Goal: Information Seeking & Learning: Learn about a topic

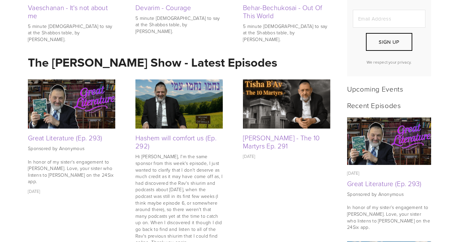
scroll to position [229, 0]
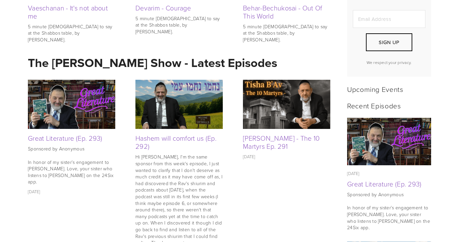
click at [73, 112] on img at bounding box center [71, 104] width 87 height 49
click at [167, 138] on link "Hashem will comfort us (Ep. 292)" at bounding box center [176, 141] width 81 height 17
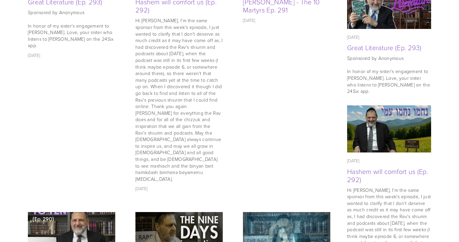
scroll to position [372, 0]
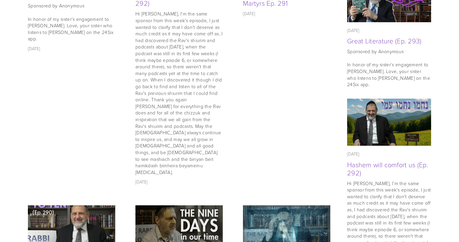
click at [104, 188] on img at bounding box center [71, 229] width 87 height 87
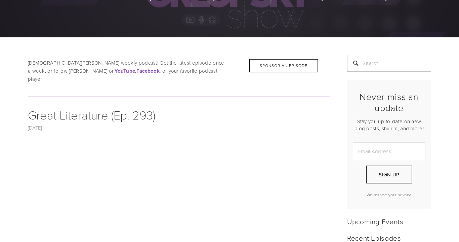
scroll to position [82, 0]
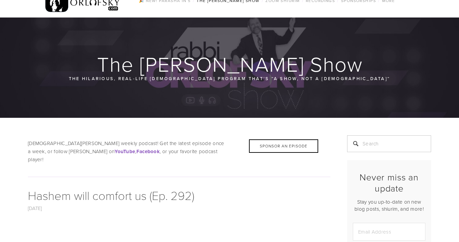
scroll to position [16, 0]
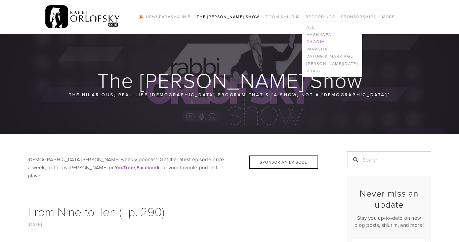
click at [317, 39] on link "Chagim" at bounding box center [333, 41] width 60 height 7
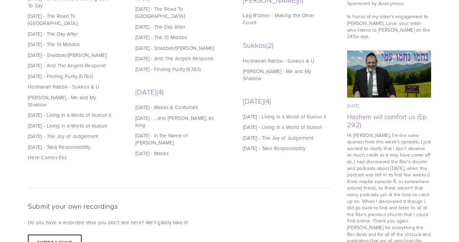
scroll to position [420, 0]
click at [166, 34] on link "[DATE] - The 13 Middos" at bounding box center [179, 37] width 86 height 7
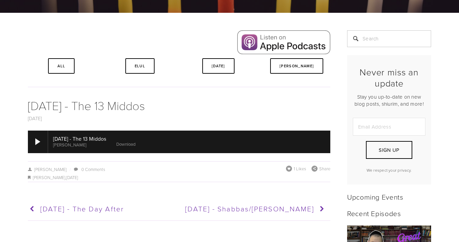
scroll to position [135, 0]
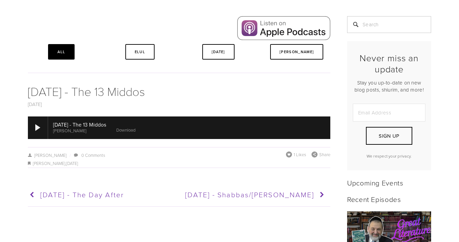
click at [62, 46] on link "All" at bounding box center [61, 51] width 27 height 15
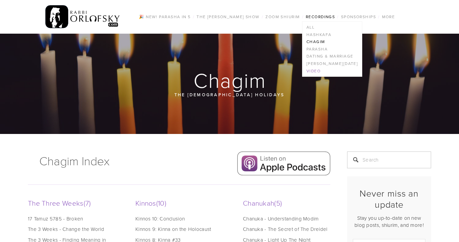
click at [319, 70] on link "Video" at bounding box center [333, 70] width 60 height 7
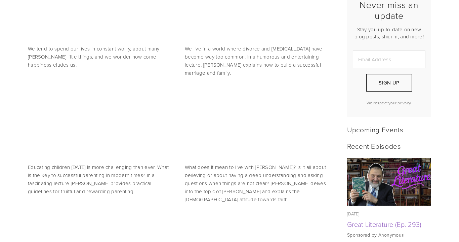
scroll to position [188, 0]
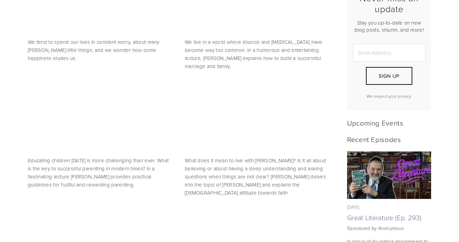
click at [378, 179] on img at bounding box center [389, 174] width 84 height 47
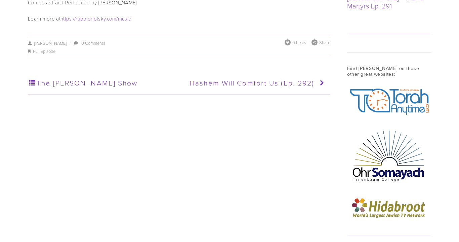
scroll to position [801, 0]
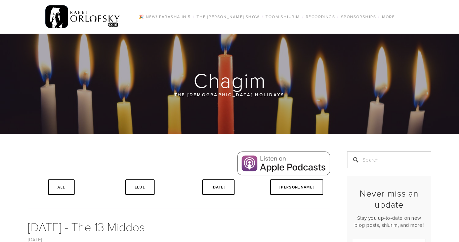
scroll to position [135, 0]
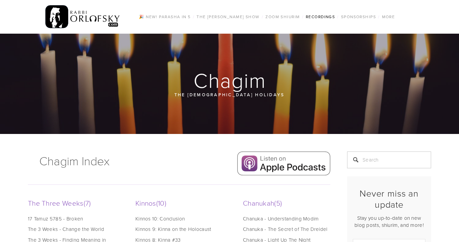
scroll to position [420, 0]
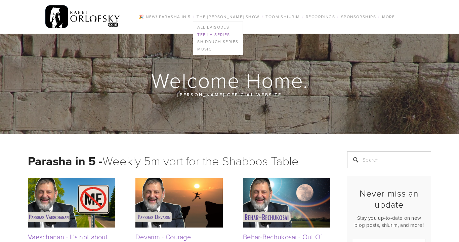
click at [228, 33] on link "Tefila series" at bounding box center [217, 34] width 49 height 7
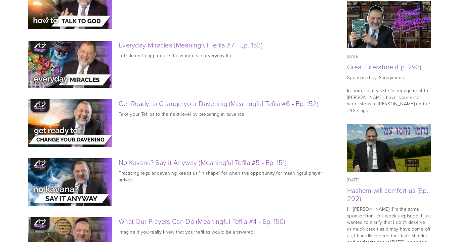
scroll to position [345, 0]
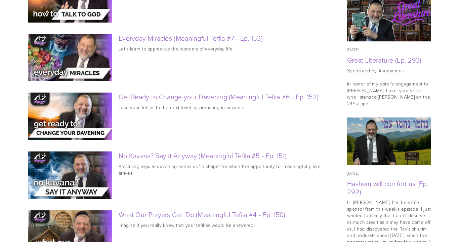
click at [134, 146] on div "Get Ready to Change your Davening (Meaningful Tefila #6 - Ep. 152) Take your Te…" at bounding box center [179, 118] width 303 height 53
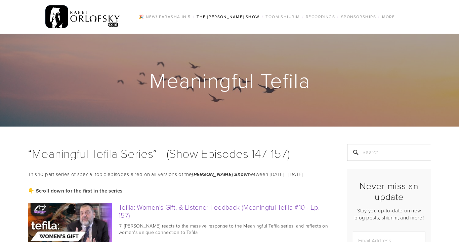
scroll to position [0, 0]
